Goal: Check status

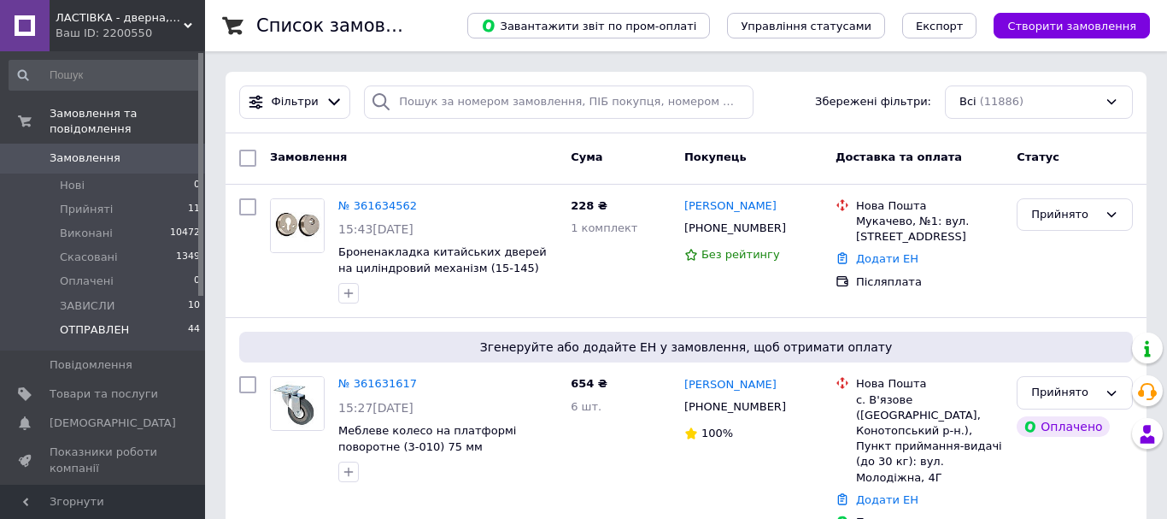
click at [109, 322] on span "ОТПРАВЛЕН" at bounding box center [94, 329] width 69 height 15
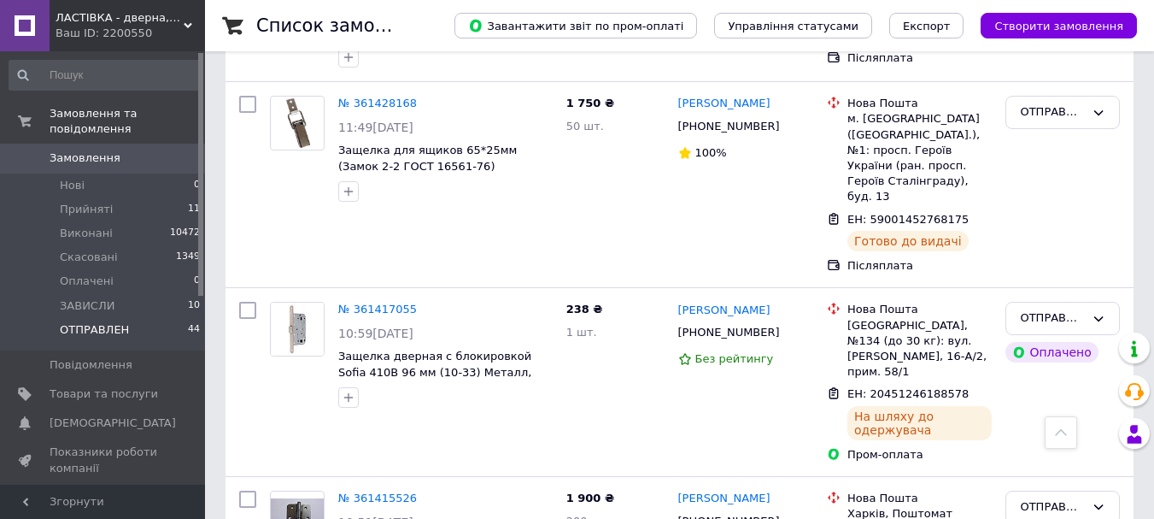
scroll to position [1965, 0]
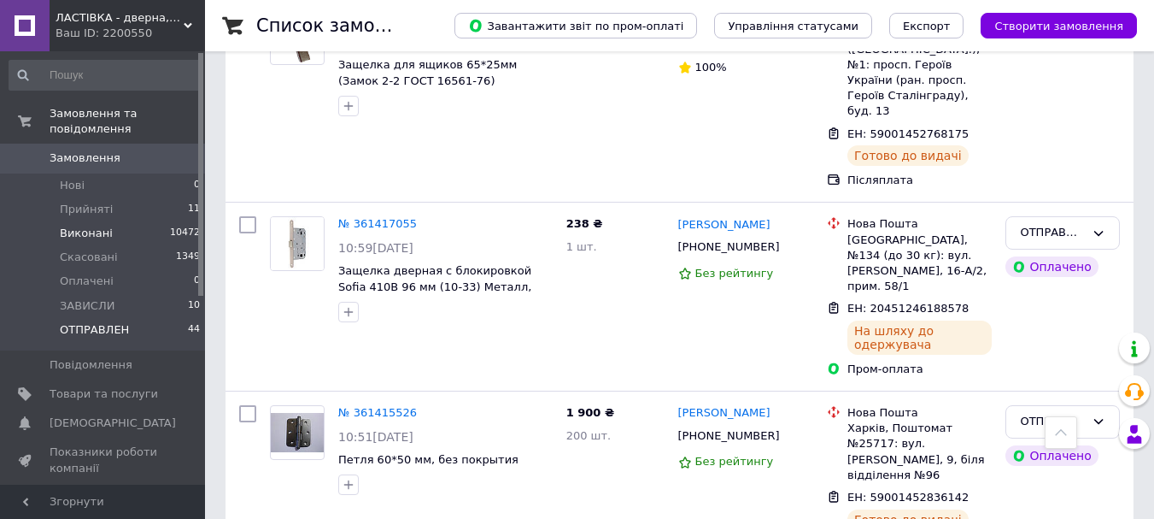
click at [88, 226] on span "Виконані" at bounding box center [86, 233] width 53 height 15
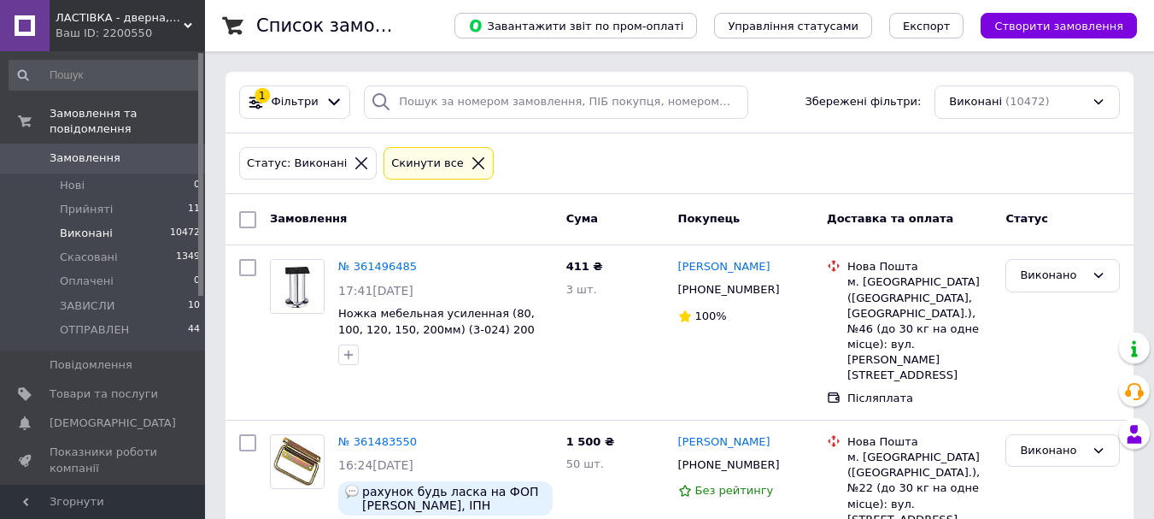
scroll to position [85, 0]
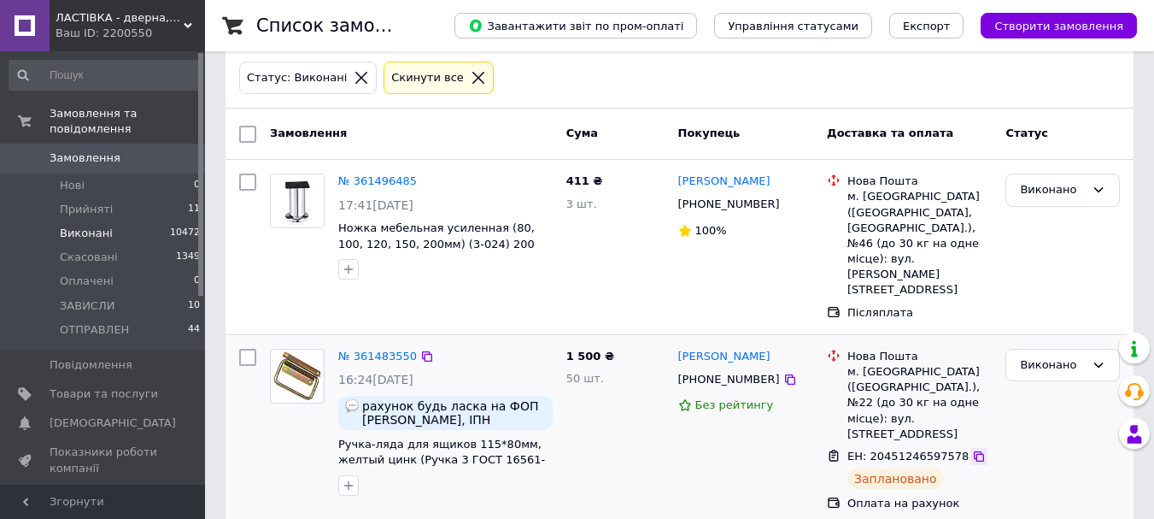
click at [972, 449] on icon at bounding box center [979, 456] width 14 height 14
